Goal: Information Seeking & Learning: Compare options

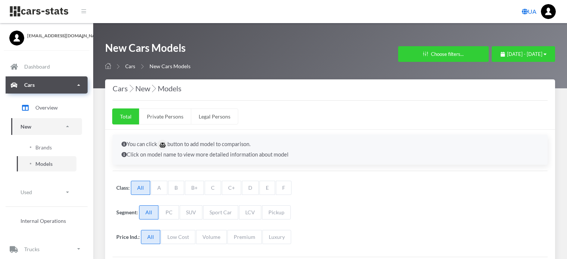
select select "25"
select select "SUZUKI"
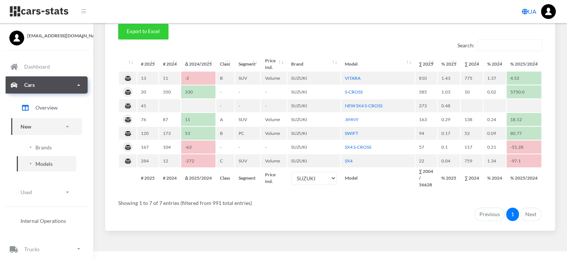
scroll to position [6, 6]
click at [43, 149] on span "Brands" at bounding box center [43, 148] width 16 height 8
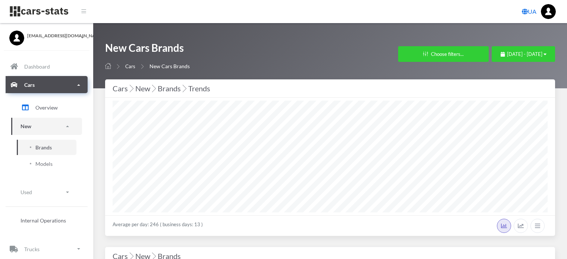
select select "25"
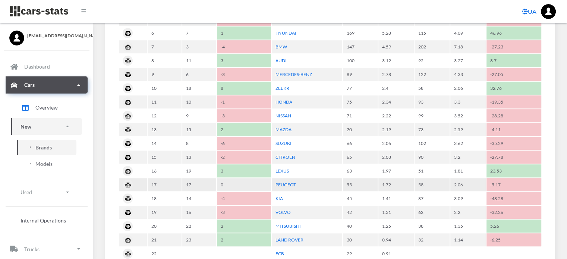
scroll to position [560, 0]
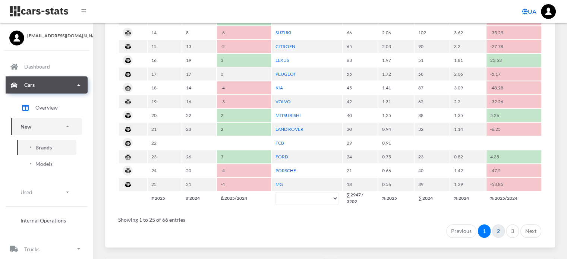
click at [500, 227] on link "2" at bounding box center [498, 231] width 13 height 13
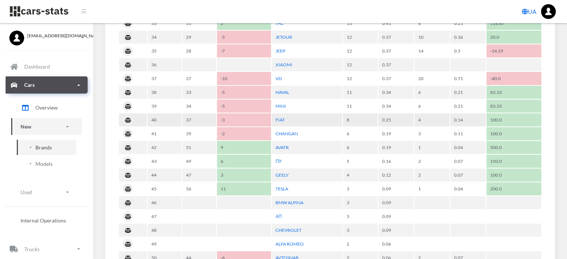
scroll to position [485, 0]
click at [282, 118] on link "FIAT" at bounding box center [280, 121] width 9 height 6
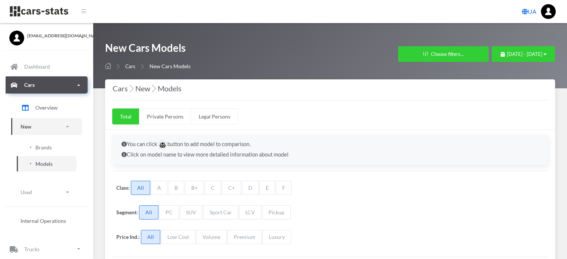
select select "25"
select select "FIAT"
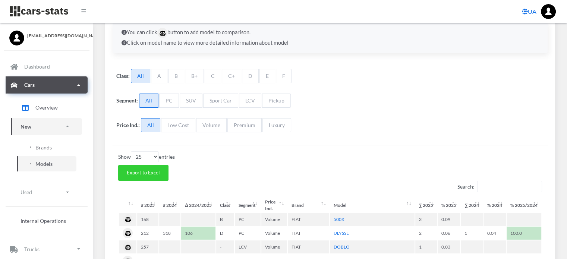
scroll to position [149, 0]
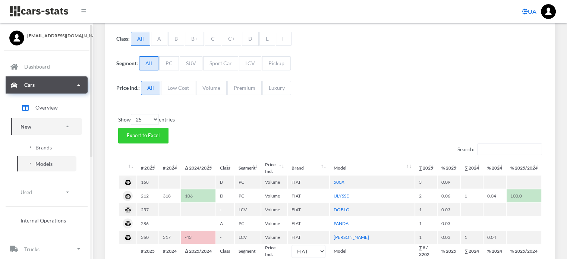
click at [47, 148] on span "Brands" at bounding box center [43, 148] width 16 height 8
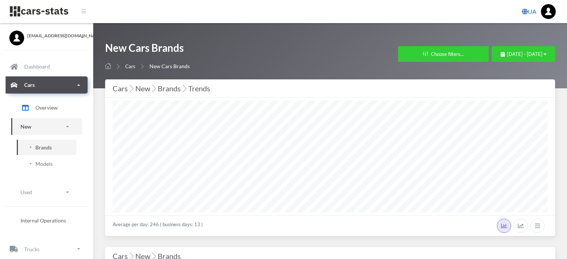
select select "25"
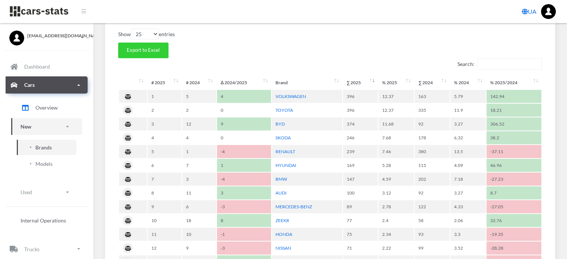
scroll to position [336, 0]
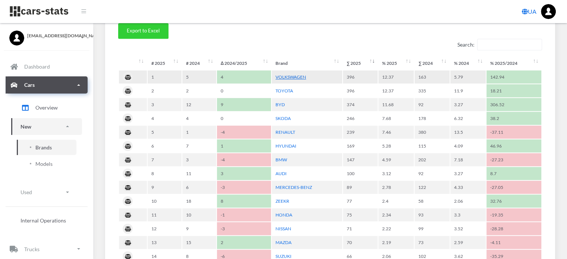
click at [293, 77] on link "VOLKSWAGEN" at bounding box center [291, 77] width 31 height 6
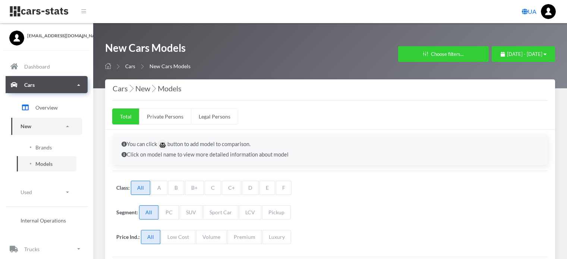
select select "25"
select select "VOLKSWAGEN"
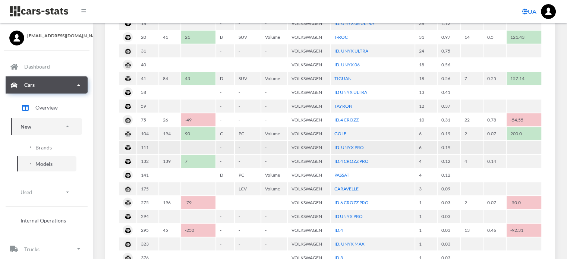
scroll to position [298, 0]
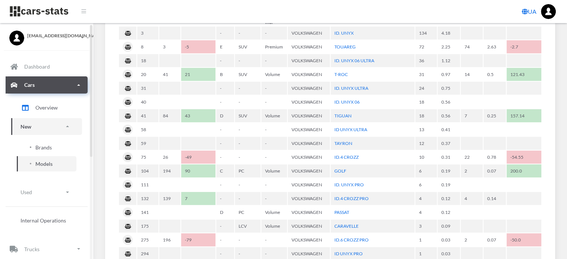
click at [40, 148] on span "Brands" at bounding box center [43, 148] width 16 height 8
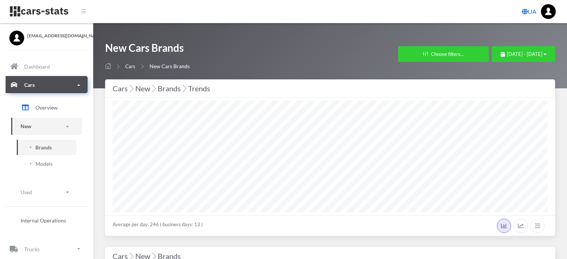
select select "25"
